Goal: Task Accomplishment & Management: Use online tool/utility

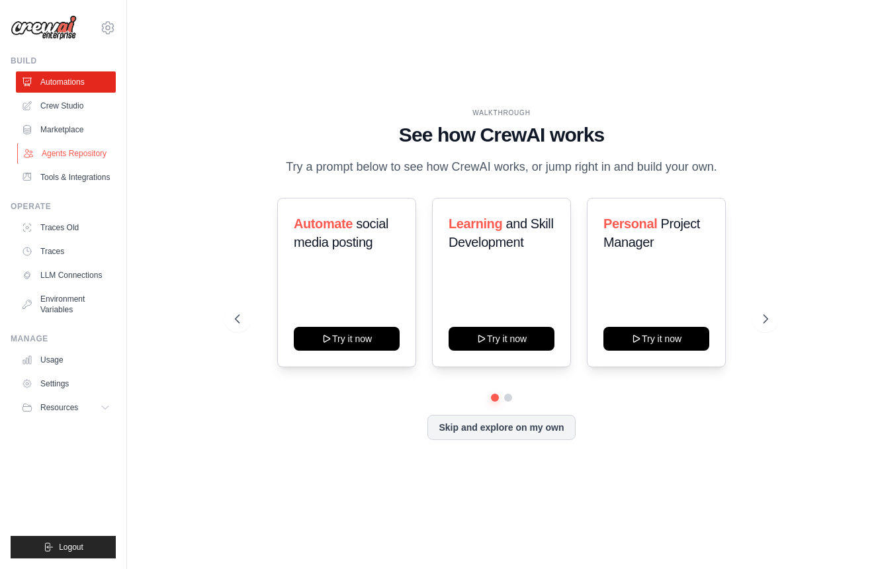
click at [81, 152] on link "Agents Repository" at bounding box center [67, 153] width 100 height 21
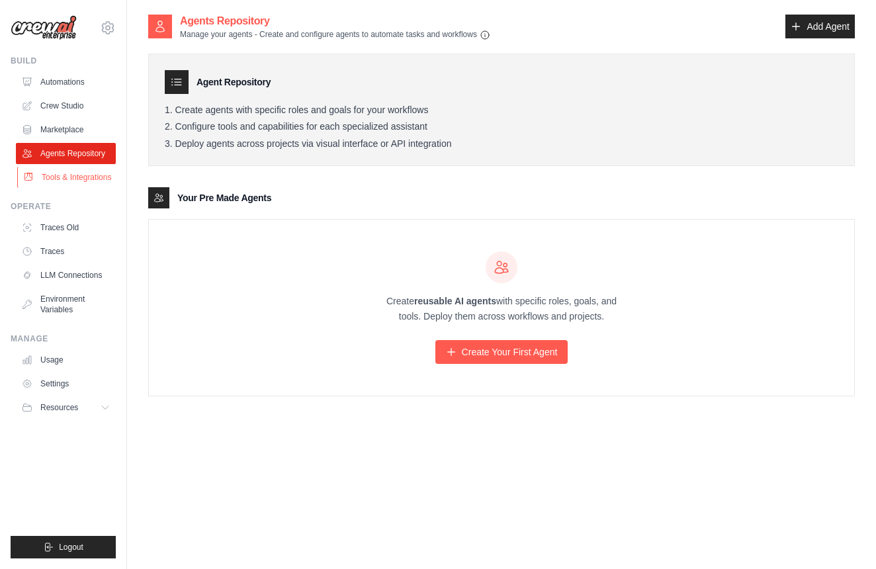
click at [87, 181] on link "Tools & Integrations" at bounding box center [67, 177] width 100 height 21
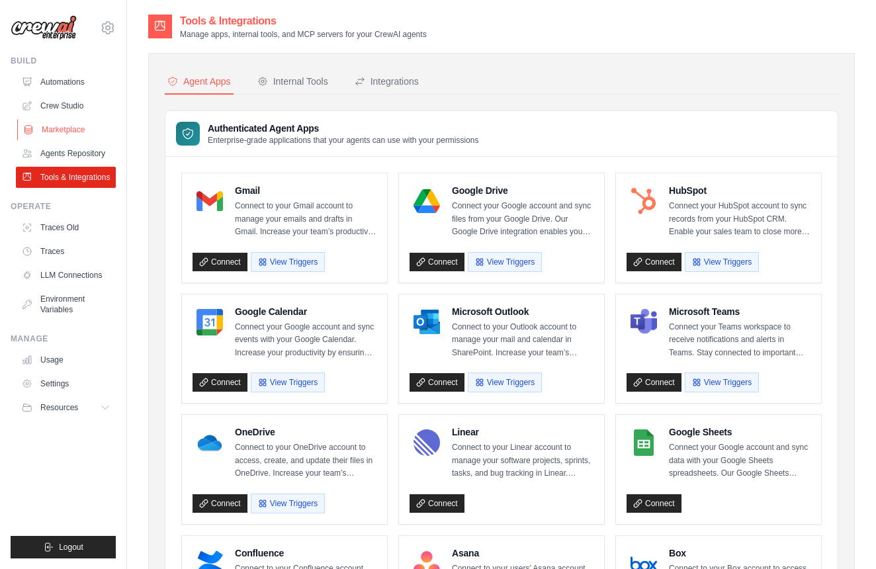
click at [75, 129] on link "Marketplace" at bounding box center [67, 129] width 100 height 21
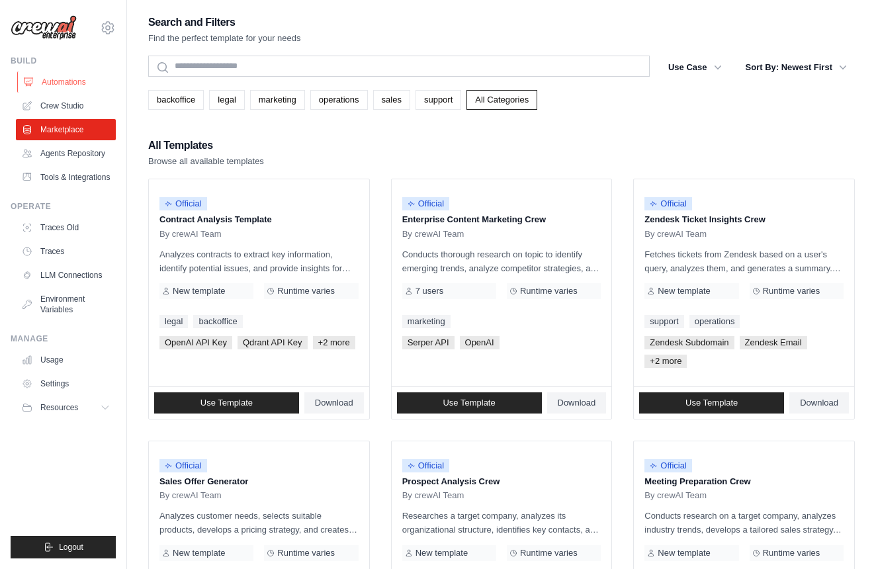
click at [75, 79] on link "Automations" at bounding box center [67, 81] width 100 height 21
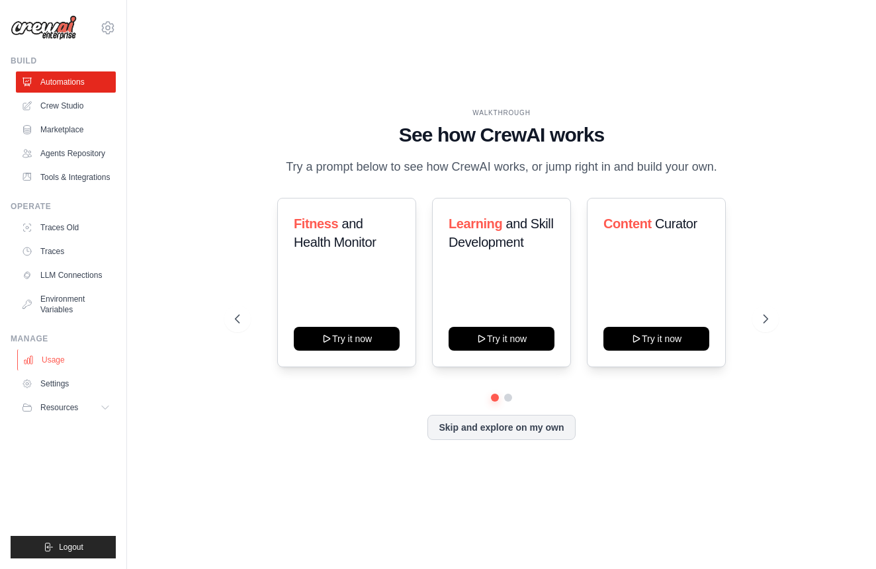
click at [67, 361] on link "Usage" at bounding box center [67, 359] width 100 height 21
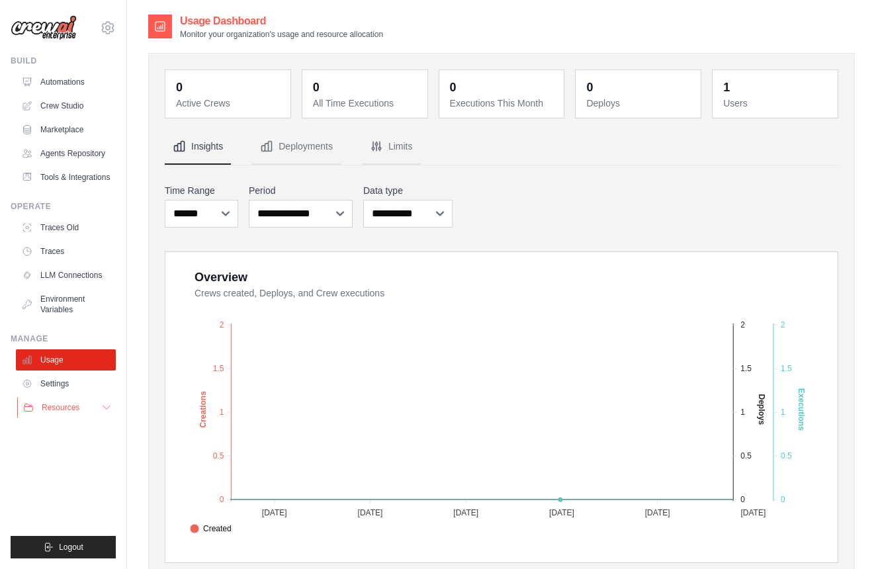
click at [64, 406] on span "Resources" at bounding box center [61, 407] width 38 height 11
click at [70, 384] on link "Settings" at bounding box center [67, 383] width 100 height 21
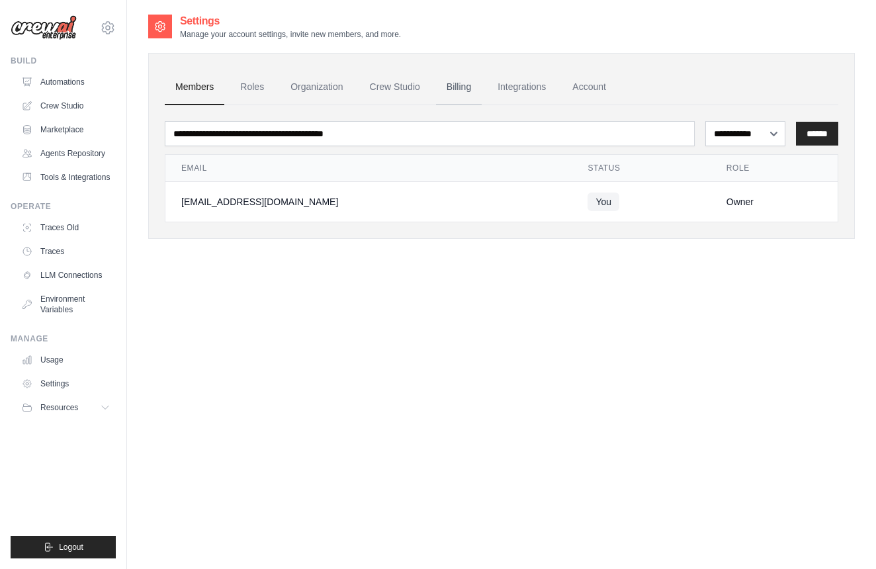
click at [465, 84] on link "Billing" at bounding box center [459, 88] width 46 height 36
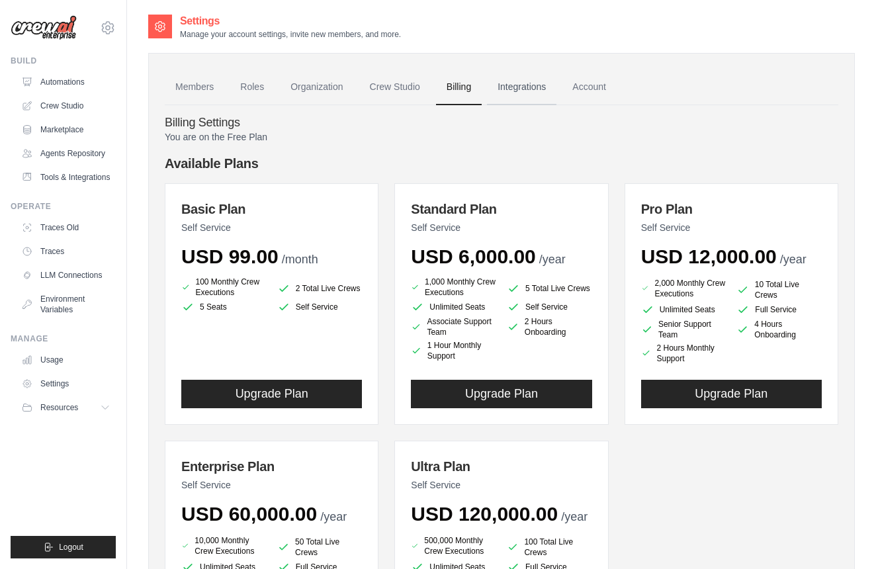
click at [534, 91] on link "Integrations" at bounding box center [522, 88] width 70 height 36
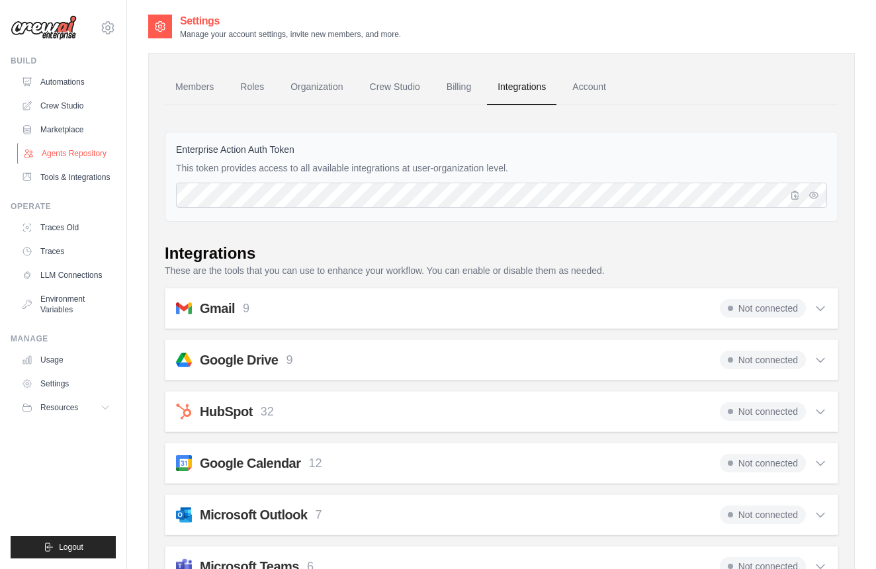
click at [87, 156] on link "Agents Repository" at bounding box center [67, 153] width 100 height 21
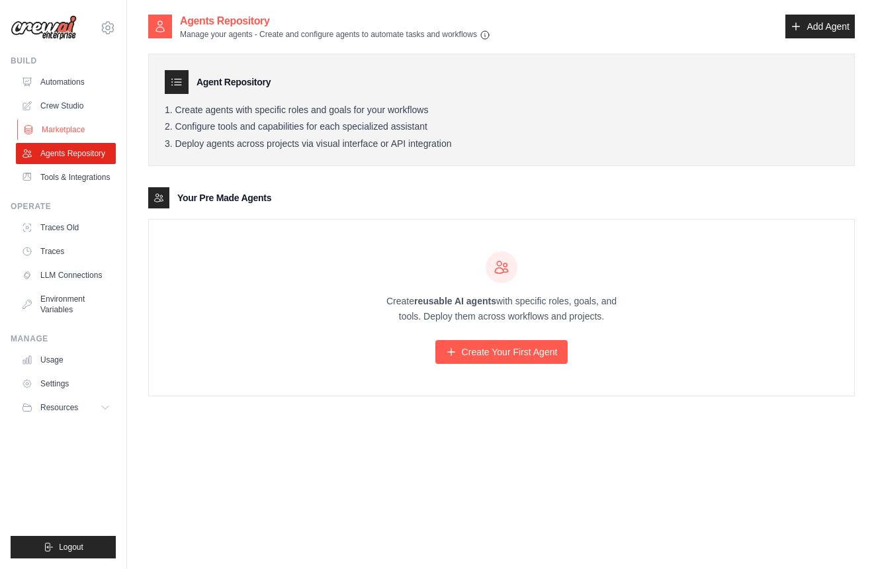
click at [74, 128] on link "Marketplace" at bounding box center [67, 129] width 100 height 21
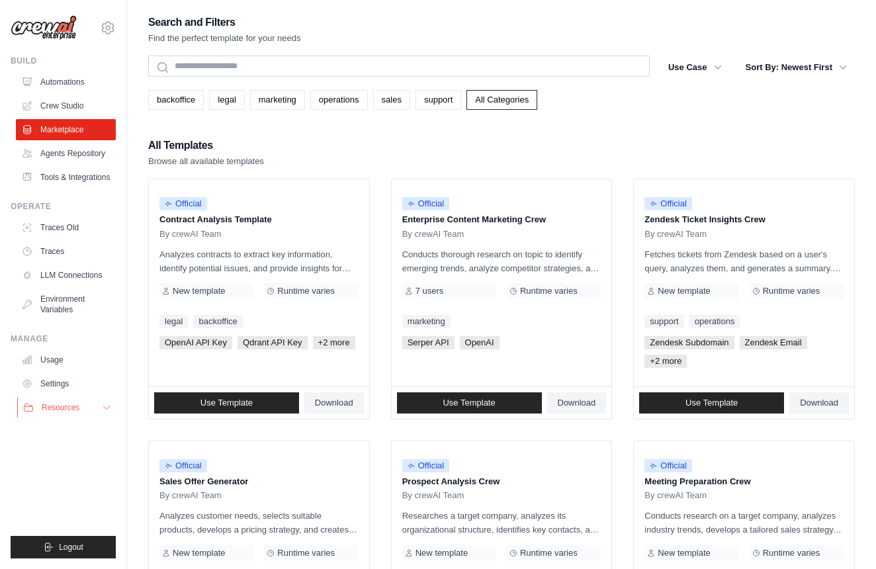
click at [64, 406] on span "Resources" at bounding box center [61, 407] width 38 height 11
click at [61, 490] on span "Video Tutorials" at bounding box center [73, 493] width 52 height 11
click at [84, 81] on link "Automations" at bounding box center [67, 81] width 100 height 21
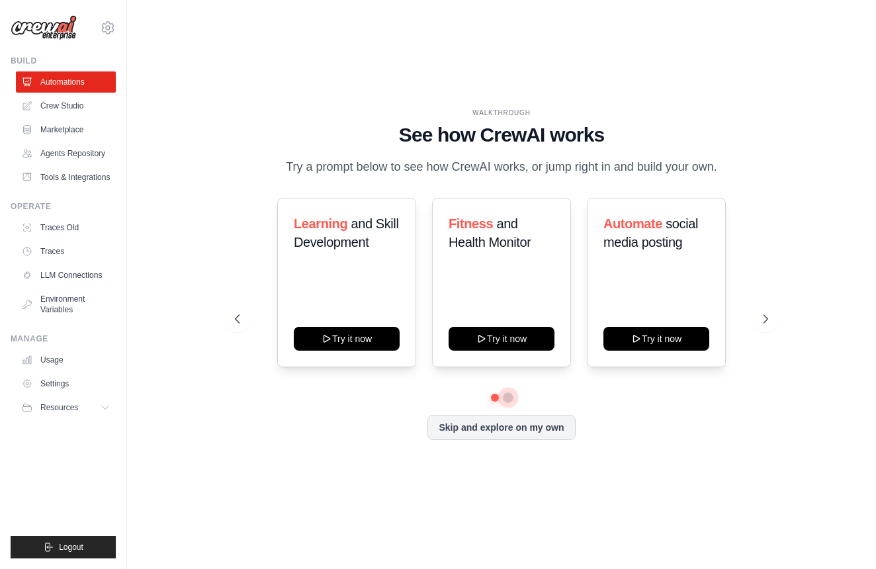
click at [510, 398] on button at bounding box center [508, 398] width 11 height 11
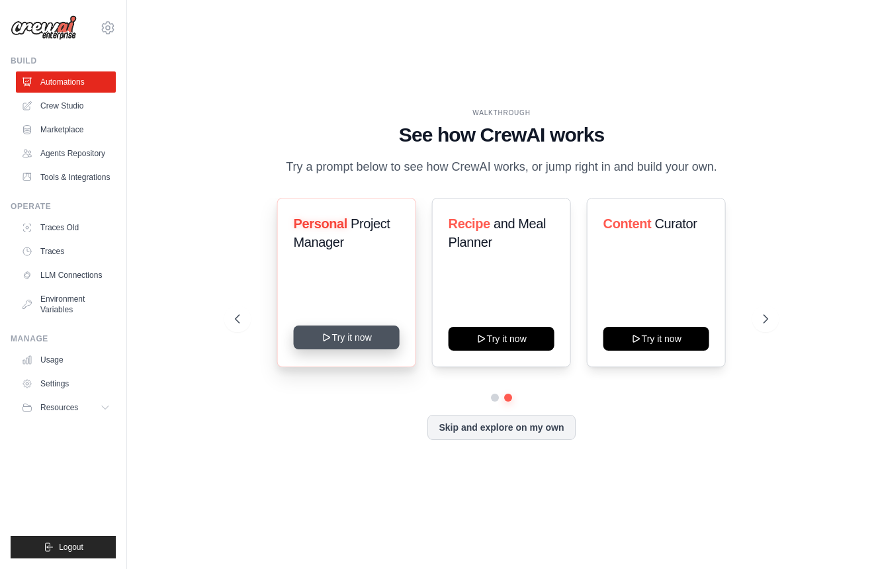
click at [363, 338] on button "Try it now" at bounding box center [347, 338] width 106 height 24
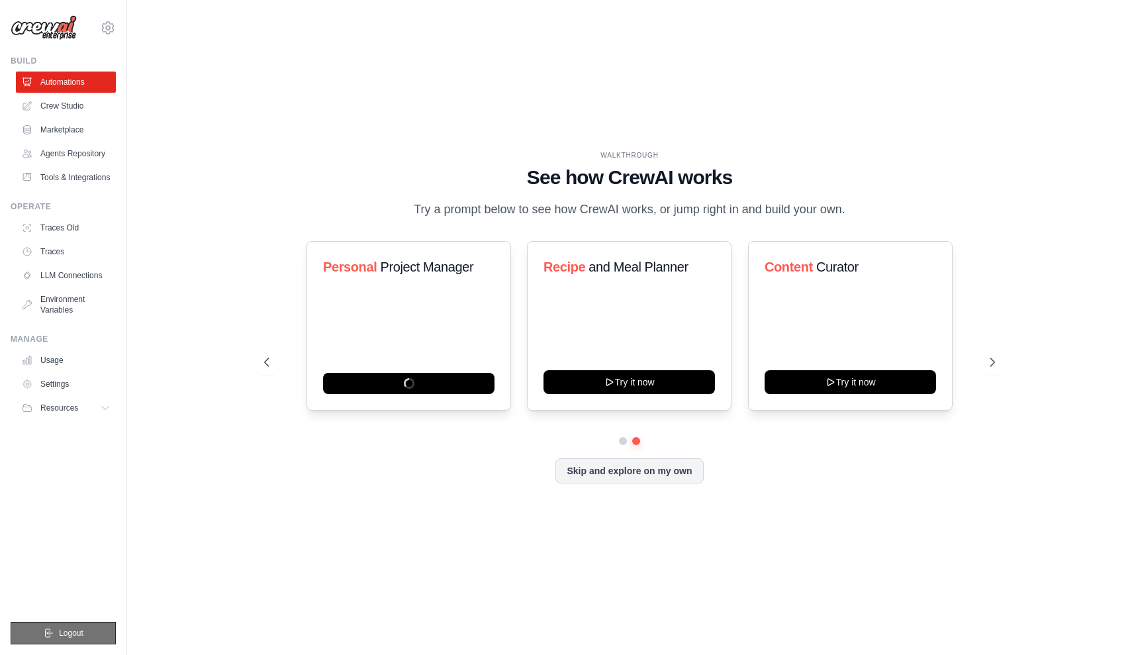
click at [66, 569] on span "Logout" at bounding box center [71, 633] width 24 height 11
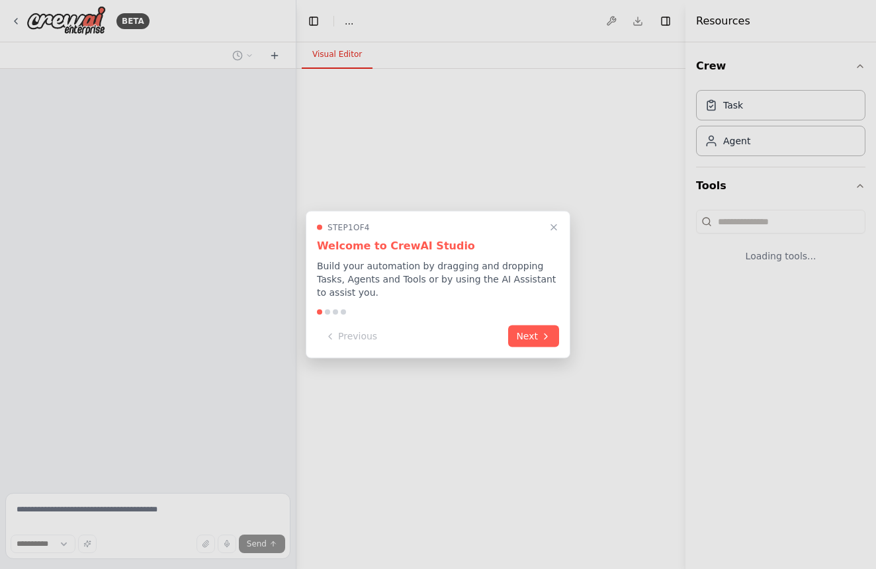
select select "****"
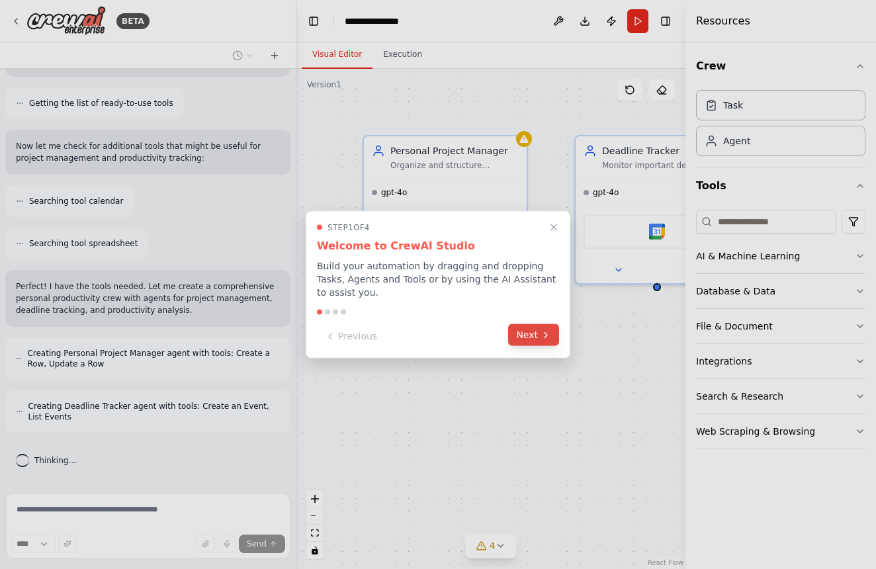
scroll to position [210, 0]
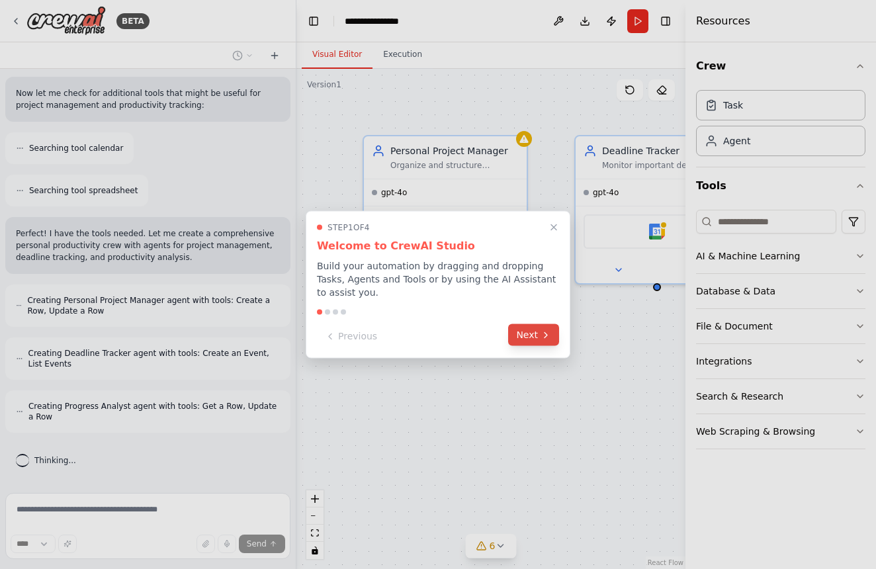
click at [534, 338] on button "Next" at bounding box center [533, 335] width 51 height 22
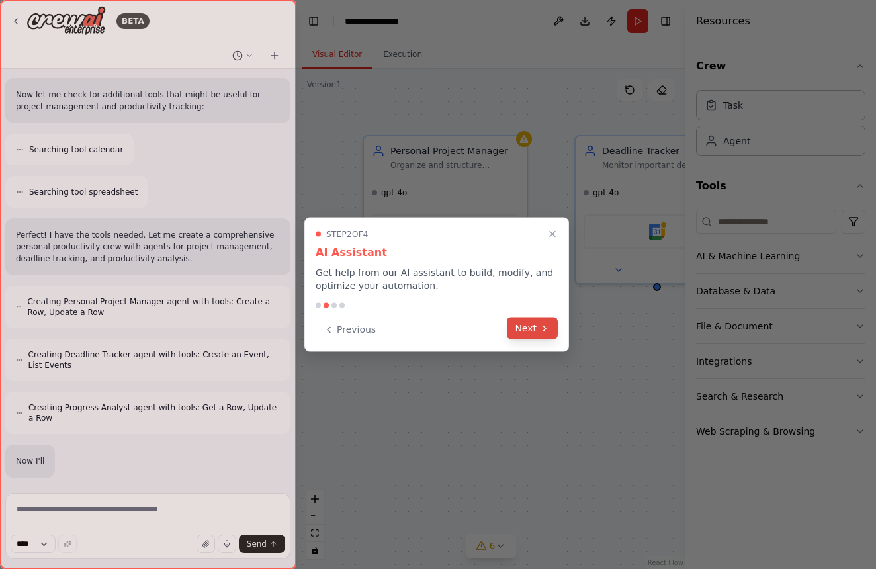
scroll to position [297, 0]
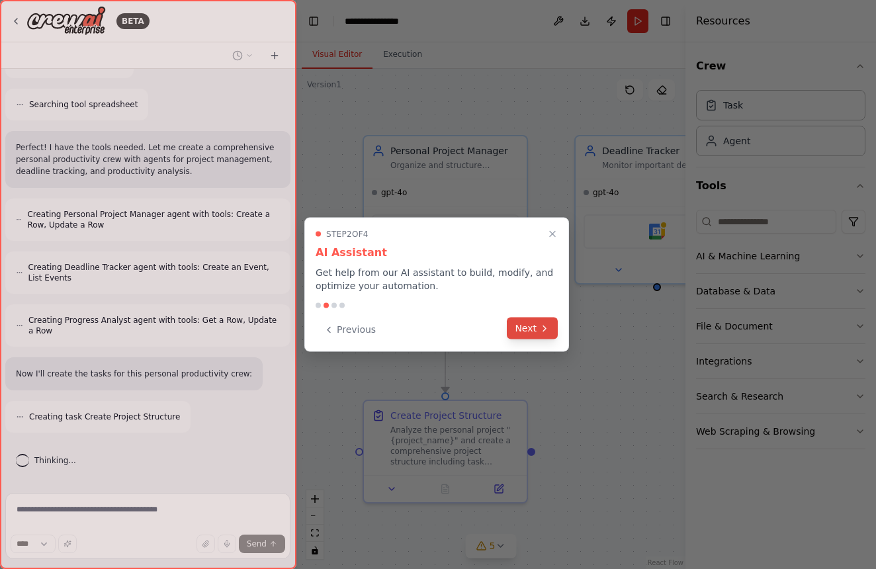
click at [535, 329] on button "Next" at bounding box center [532, 329] width 51 height 22
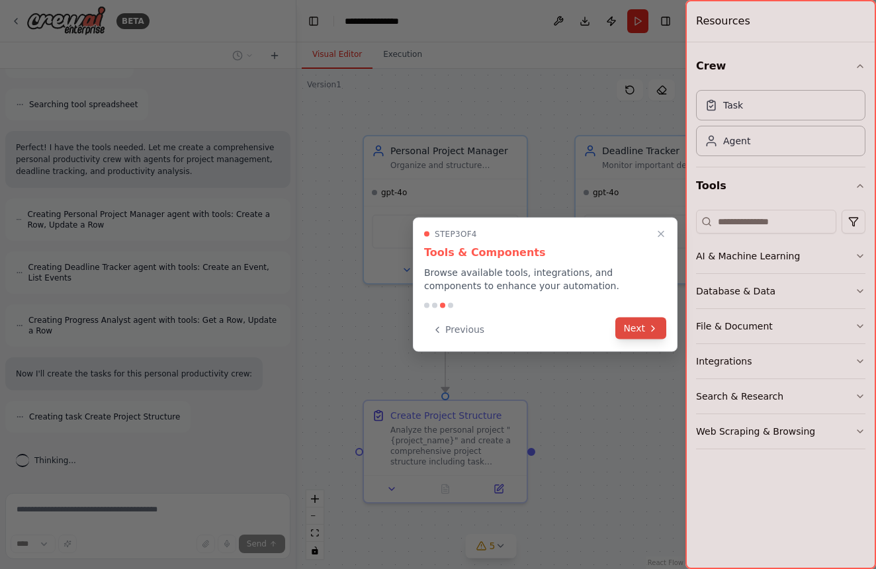
click at [650, 328] on icon at bounding box center [653, 328] width 11 height 11
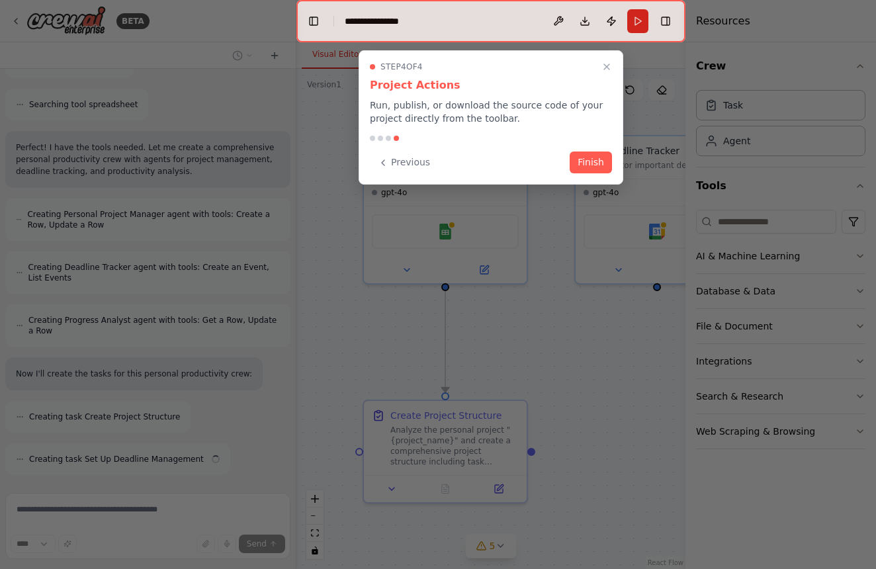
scroll to position [339, 0]
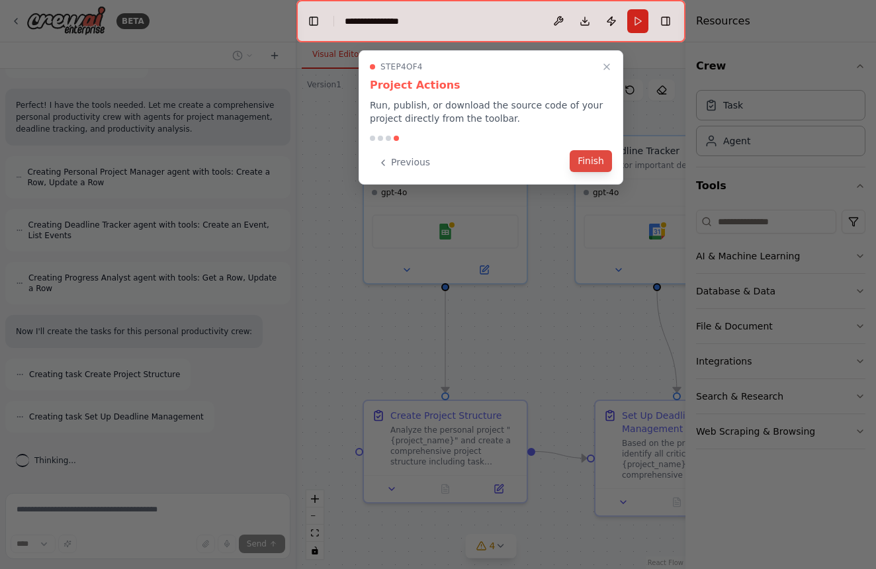
click at [592, 165] on button "Finish" at bounding box center [591, 161] width 42 height 22
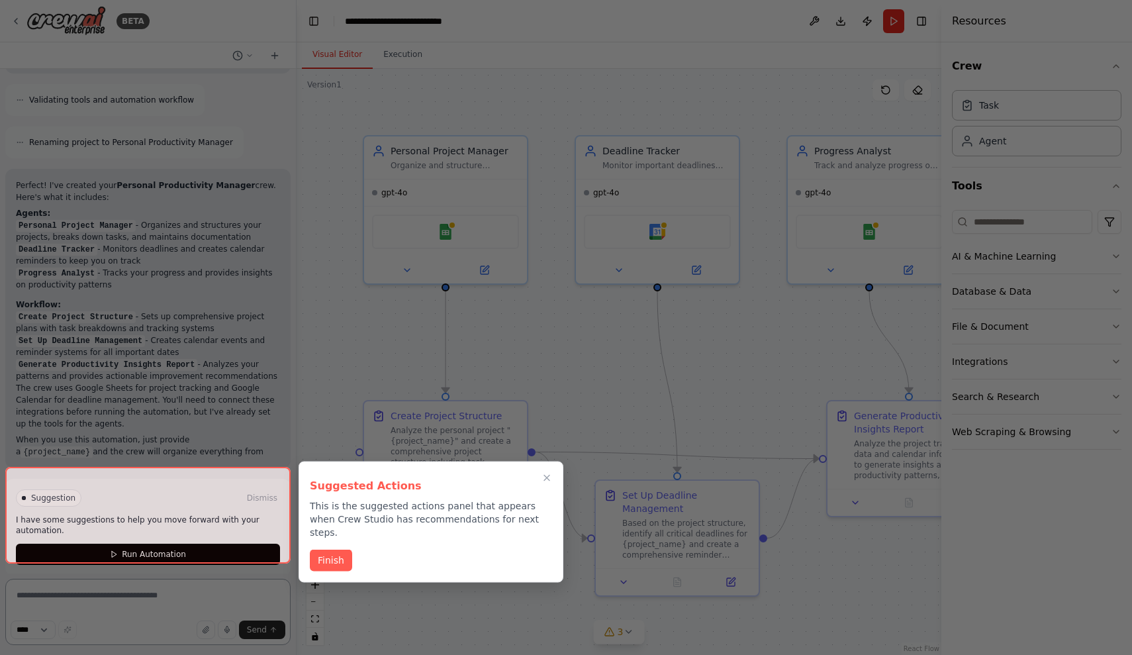
scroll to position [808, 0]
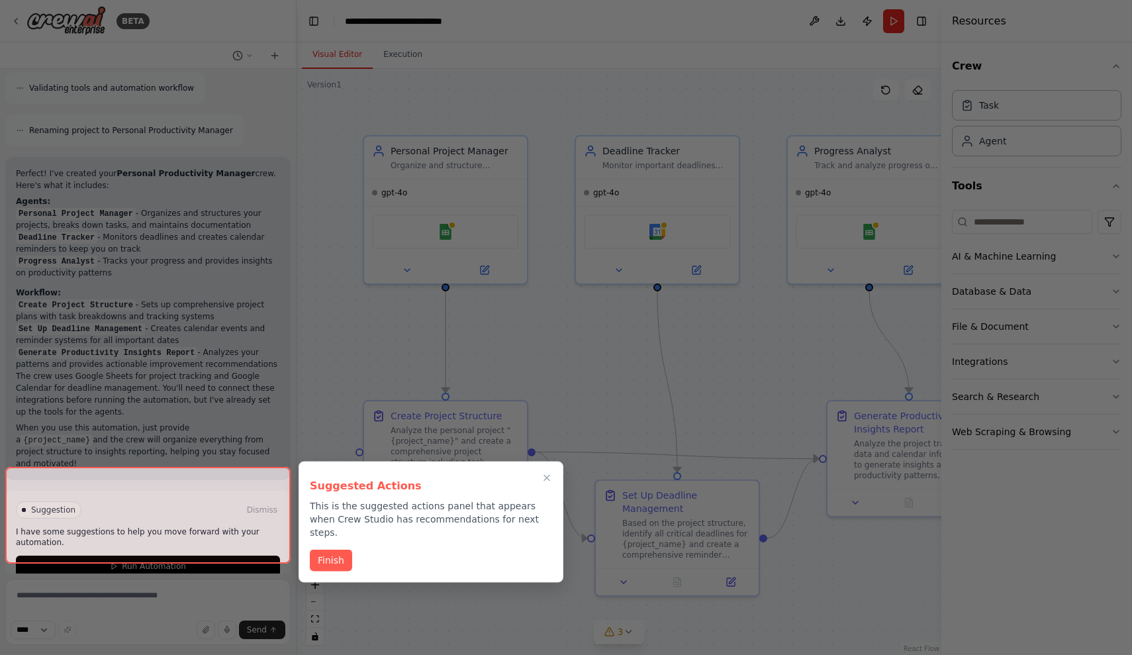
click at [157, 540] on div at bounding box center [147, 515] width 285 height 97
click at [330, 548] on button "Finish" at bounding box center [331, 559] width 42 height 22
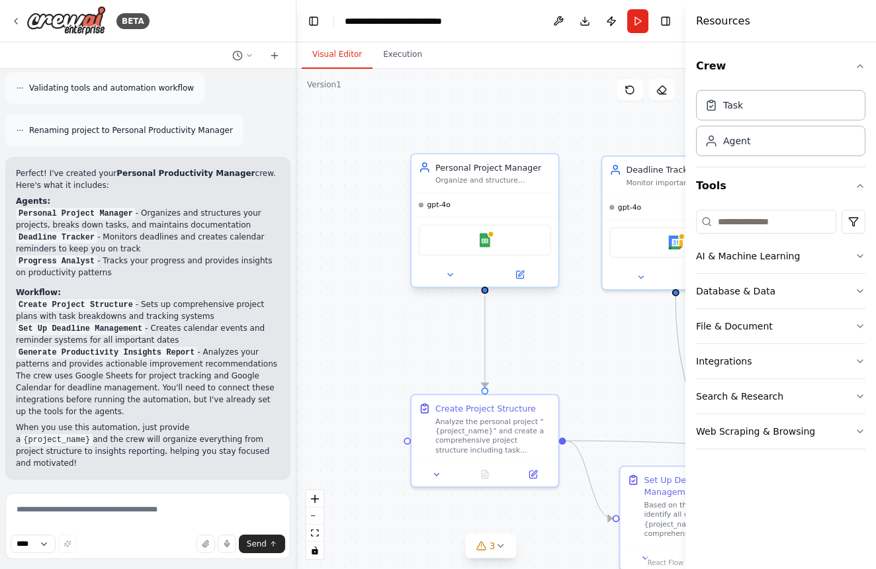
click at [477, 181] on div "Organize and structure personal projects by creating comprehensive project plan…" at bounding box center [494, 180] width 116 height 9
click at [520, 274] on icon at bounding box center [520, 273] width 5 height 5
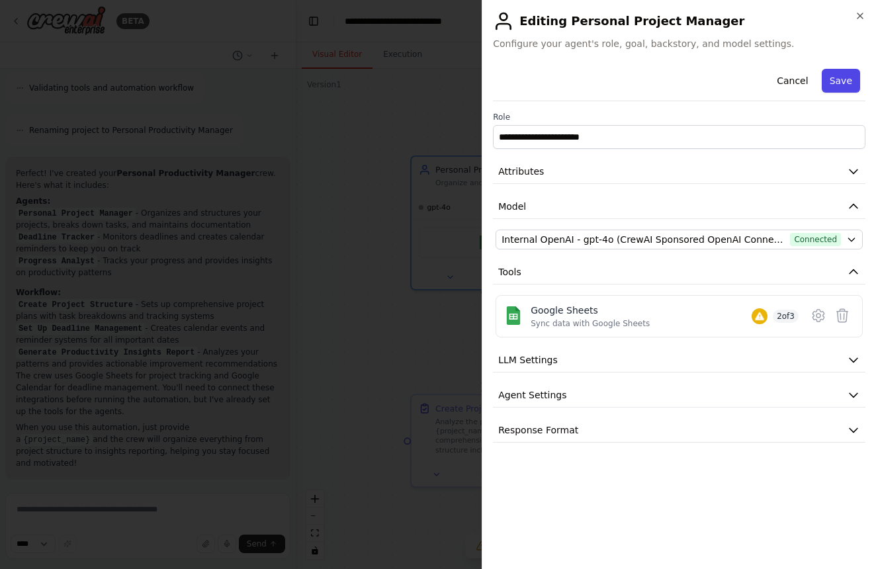
click at [836, 85] on button "Save" at bounding box center [841, 81] width 38 height 24
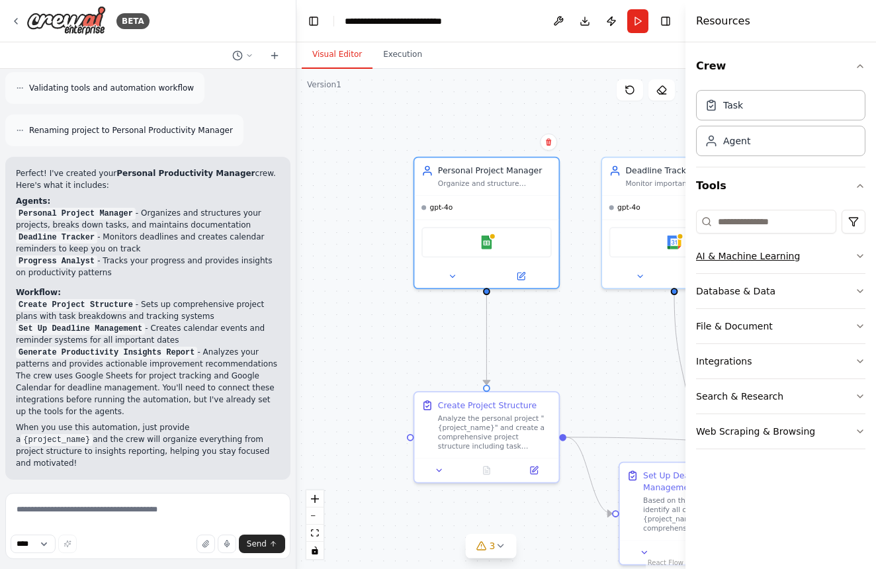
click at [862, 256] on icon "button" at bounding box center [860, 256] width 11 height 11
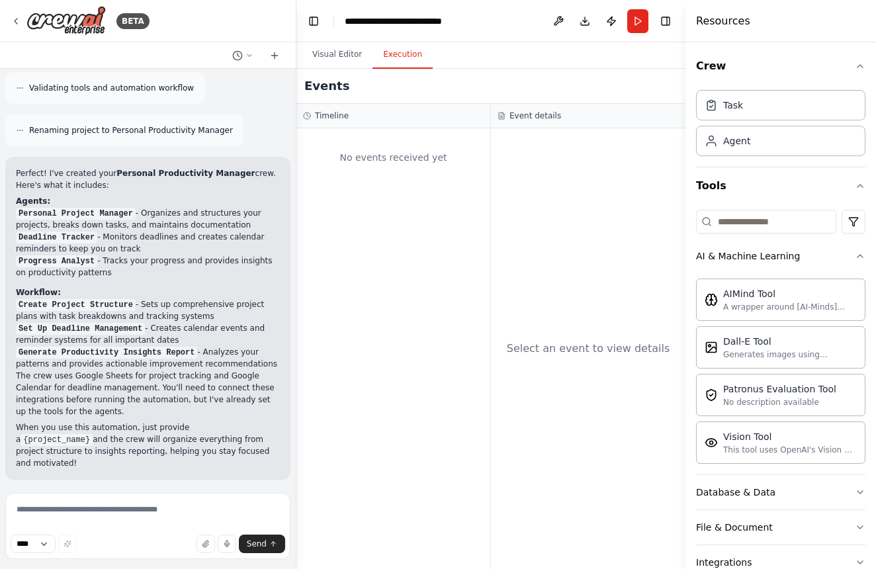
click at [413, 59] on button "Execution" at bounding box center [403, 55] width 60 height 28
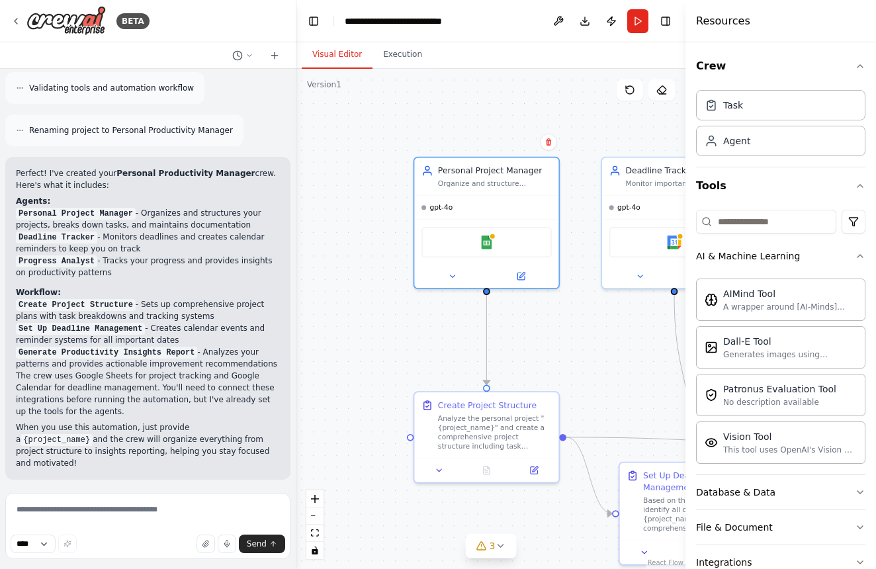
click at [352, 56] on button "Visual Editor" at bounding box center [337, 55] width 71 height 28
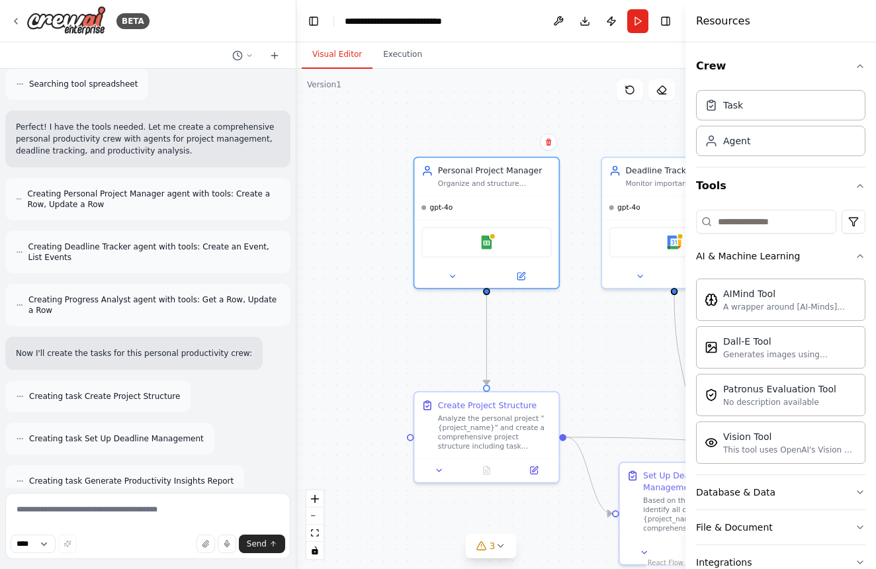
scroll to position [292, 0]
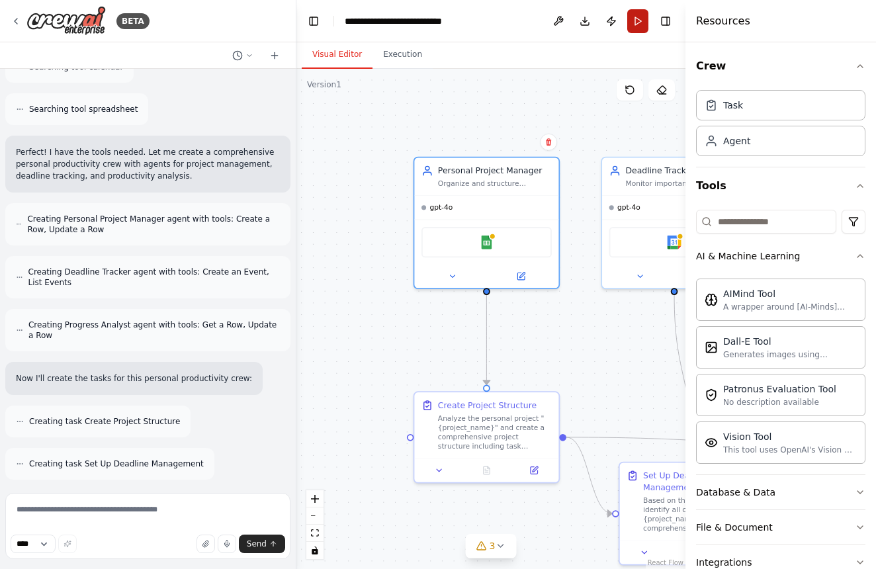
click at [643, 26] on button "Run" at bounding box center [638, 21] width 21 height 24
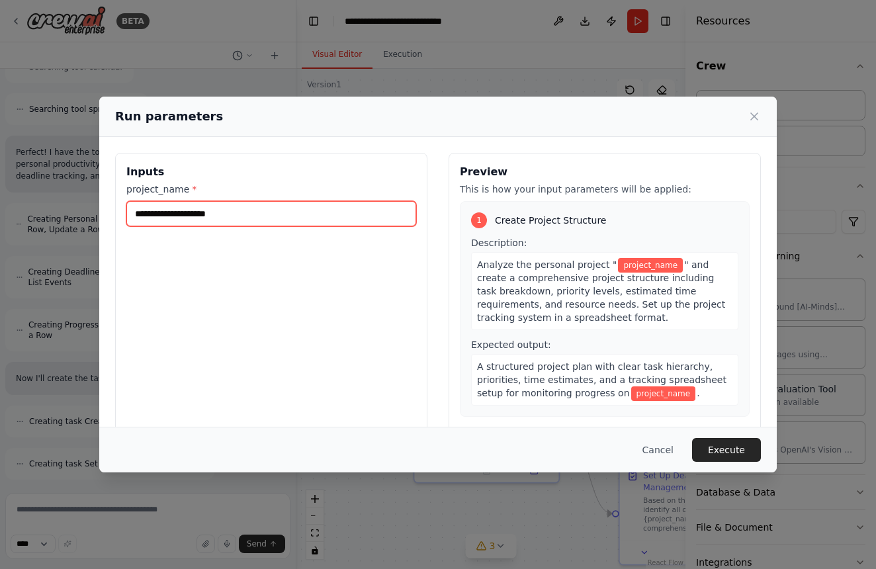
click at [306, 220] on input "project_name *" at bounding box center [271, 213] width 290 height 25
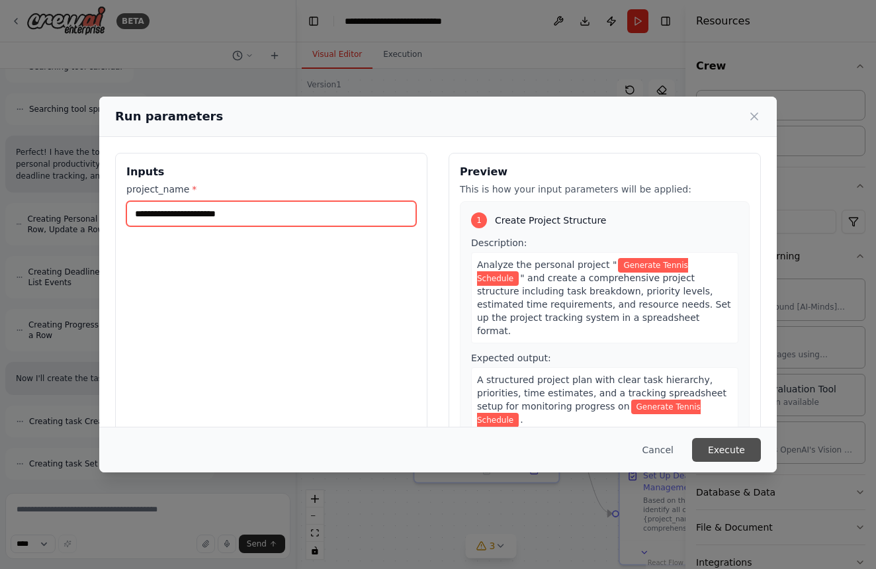
type input "**********"
click at [736, 448] on button "Execute" at bounding box center [726, 450] width 69 height 24
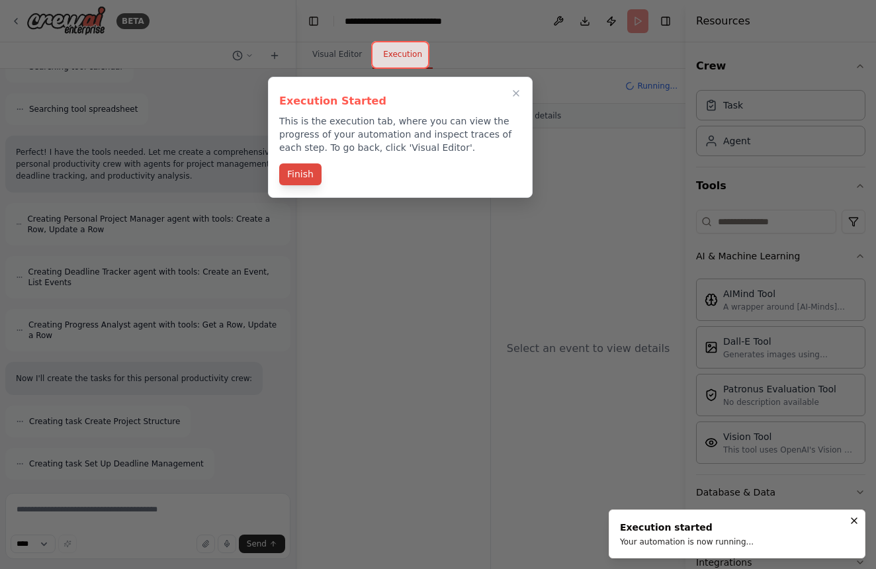
click at [312, 177] on button "Finish" at bounding box center [300, 174] width 42 height 22
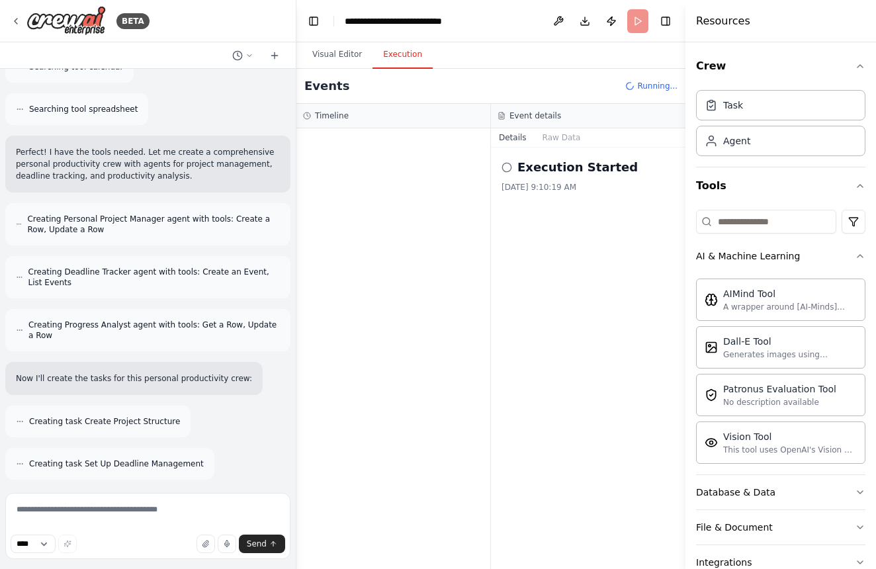
click at [639, 24] on header "**********" at bounding box center [491, 21] width 389 height 42
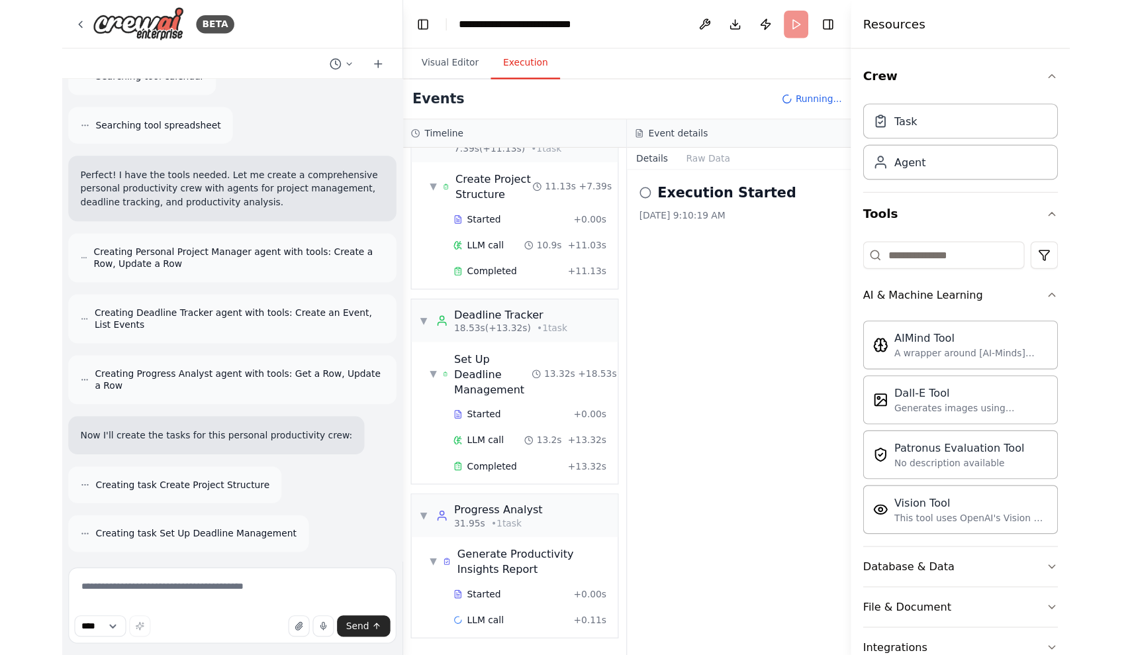
scroll to position [0, 0]
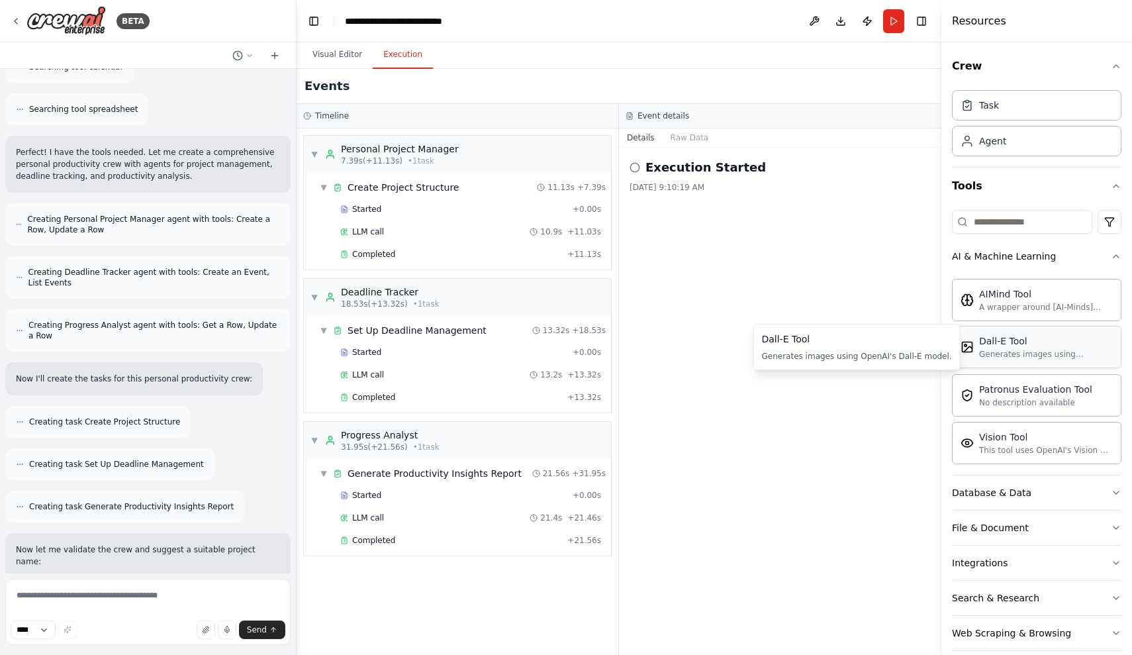
click at [876, 353] on div "Generates images using OpenAI's Dall-E model." at bounding box center [1046, 354] width 134 height 11
click at [876, 349] on div "Generates images using OpenAI's Dall-E model." at bounding box center [1046, 354] width 134 height 11
click at [876, 357] on div "Generates images using OpenAI's Dall-E model." at bounding box center [1046, 354] width 134 height 11
click at [17, 21] on icon at bounding box center [16, 21] width 11 height 11
